Goal: Use online tool/utility: Use online tool/utility

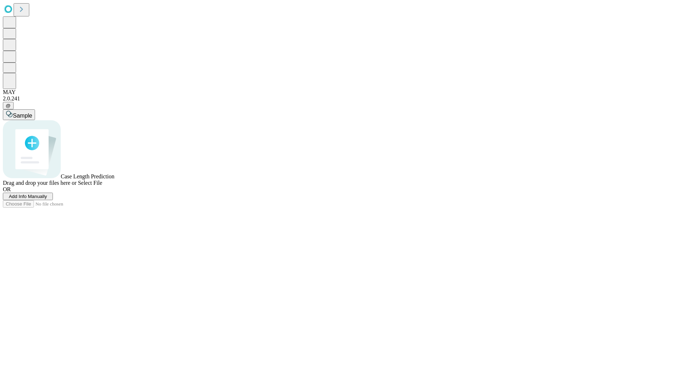
click at [102, 186] on span "Select File" at bounding box center [90, 183] width 24 height 6
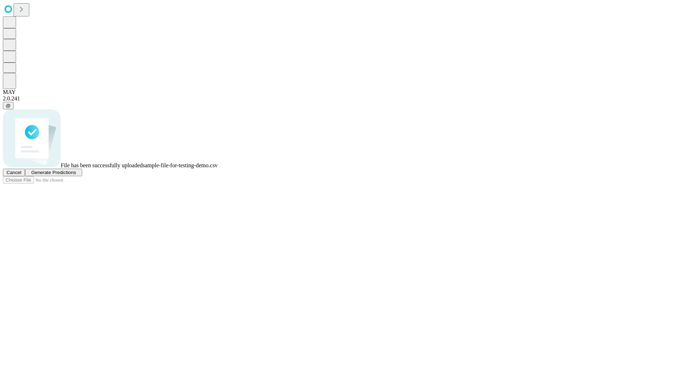
click at [76, 175] on span "Generate Predictions" at bounding box center [53, 172] width 45 height 5
